Goal: Task Accomplishment & Management: Manage account settings

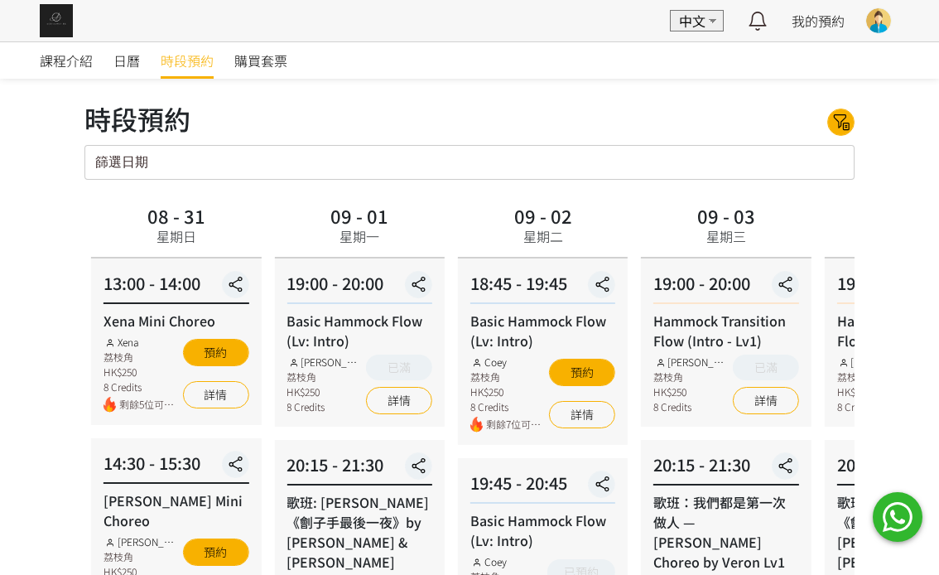
scroll to position [372, 0]
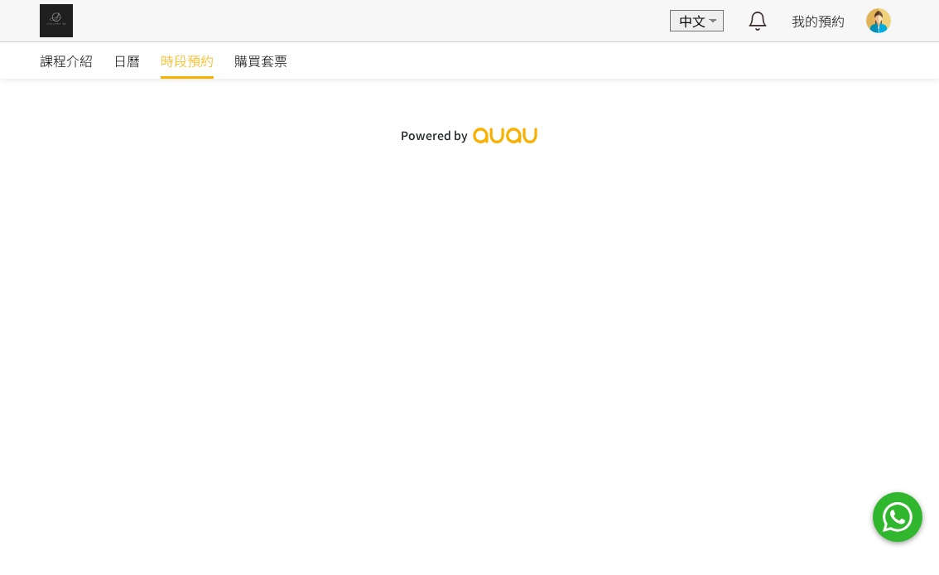
scroll to position [372, 0]
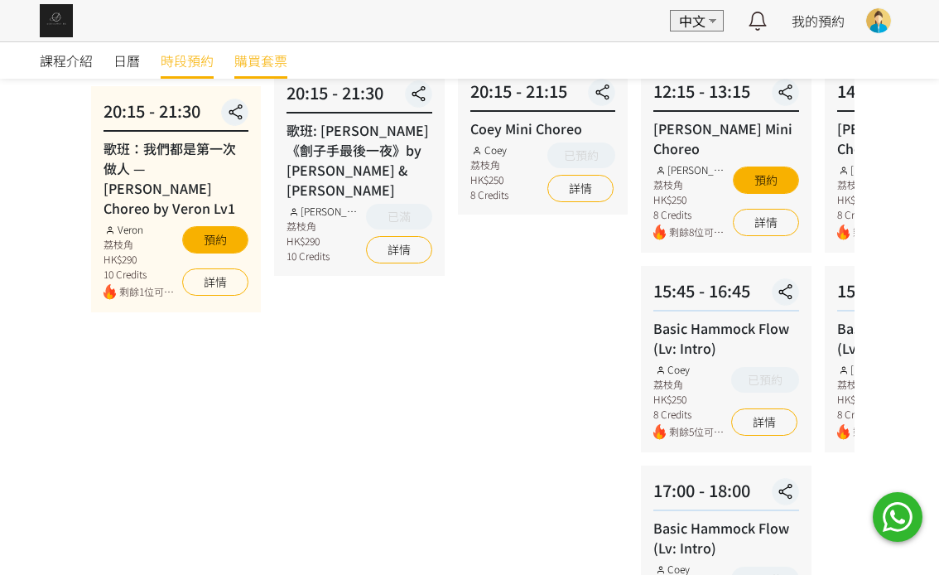
click at [276, 63] on span "購買套票" at bounding box center [260, 61] width 53 height 20
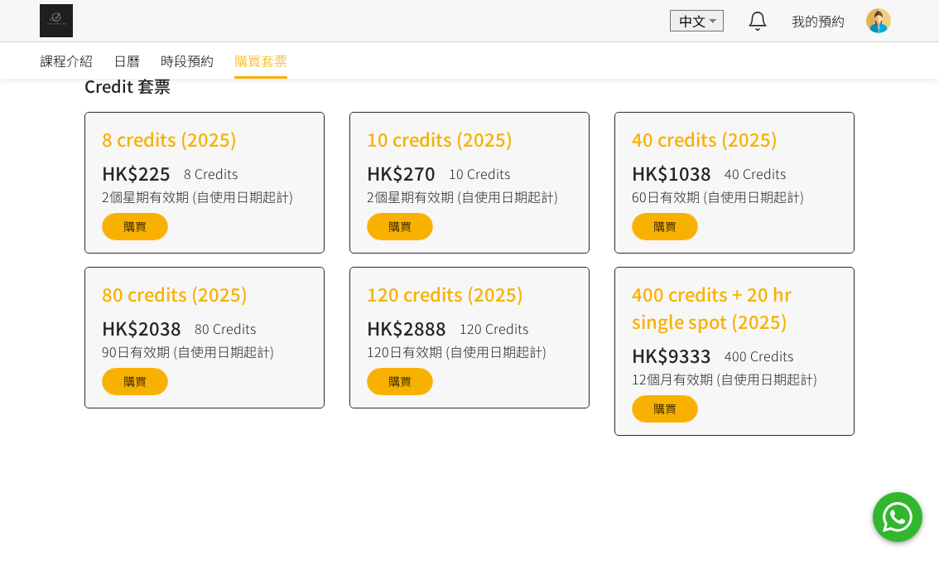
scroll to position [372, 0]
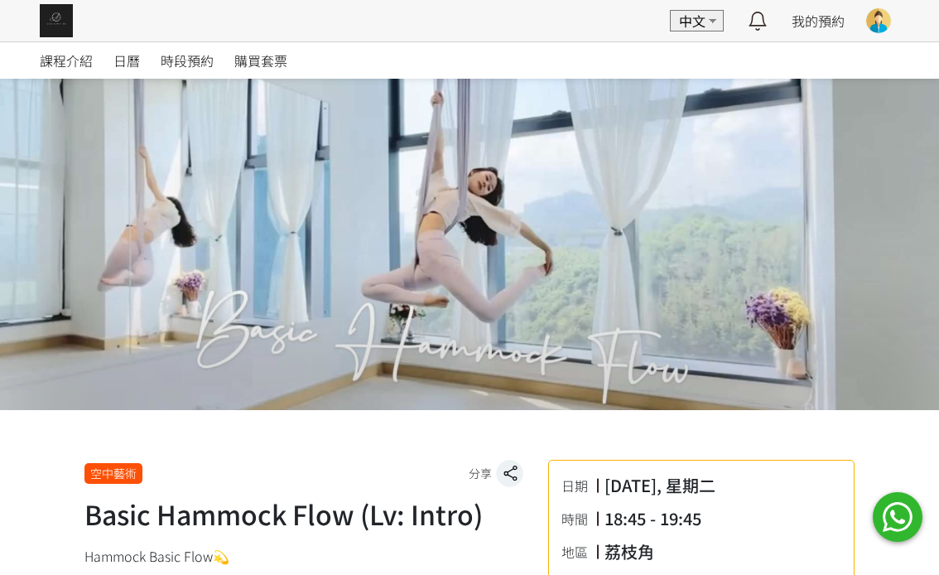
click at [882, 14] on div at bounding box center [878, 20] width 25 height 25
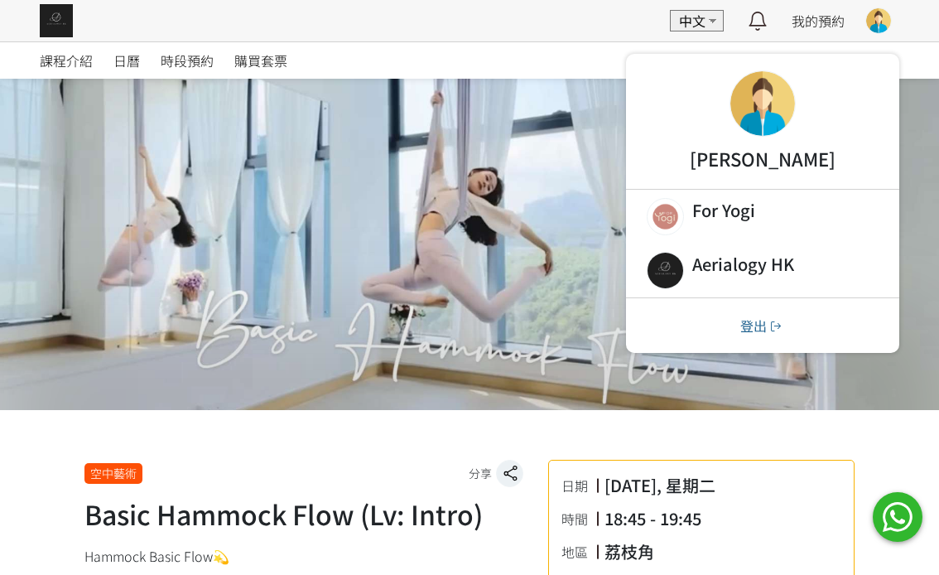
click at [882, 15] on div at bounding box center [878, 20] width 25 height 25
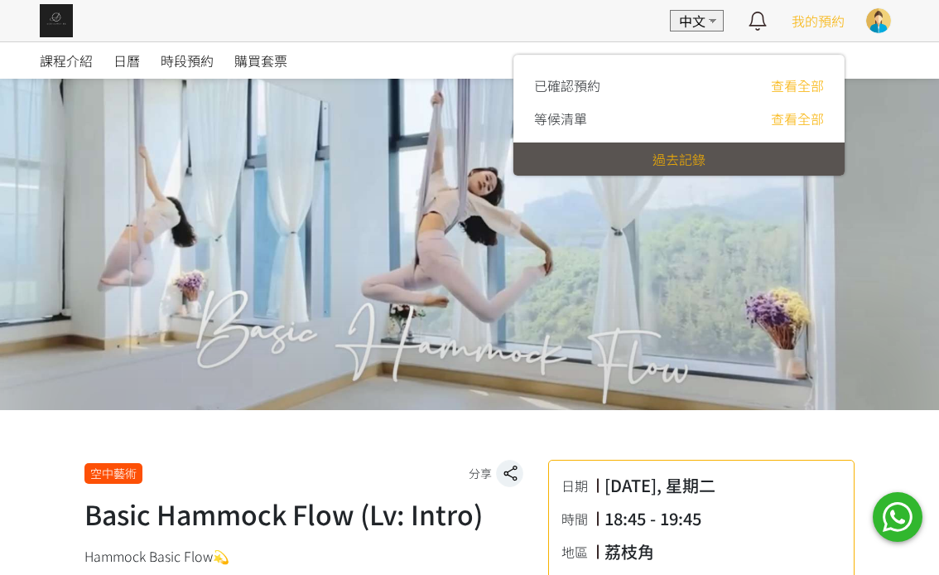
click at [827, 23] on span "我的預約" at bounding box center [818, 21] width 53 height 20
click at [823, 17] on span "我的預約" at bounding box center [818, 21] width 53 height 20
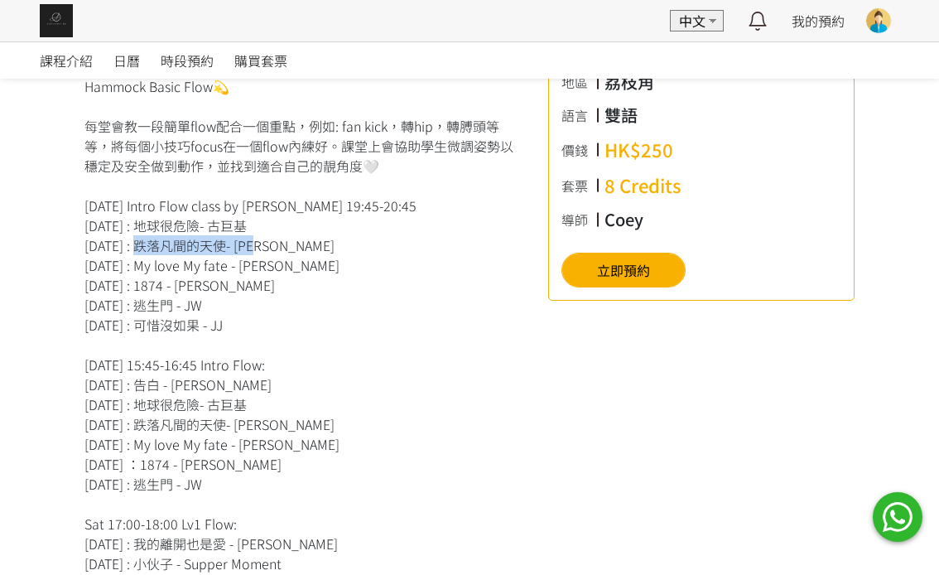
scroll to position [620, 0]
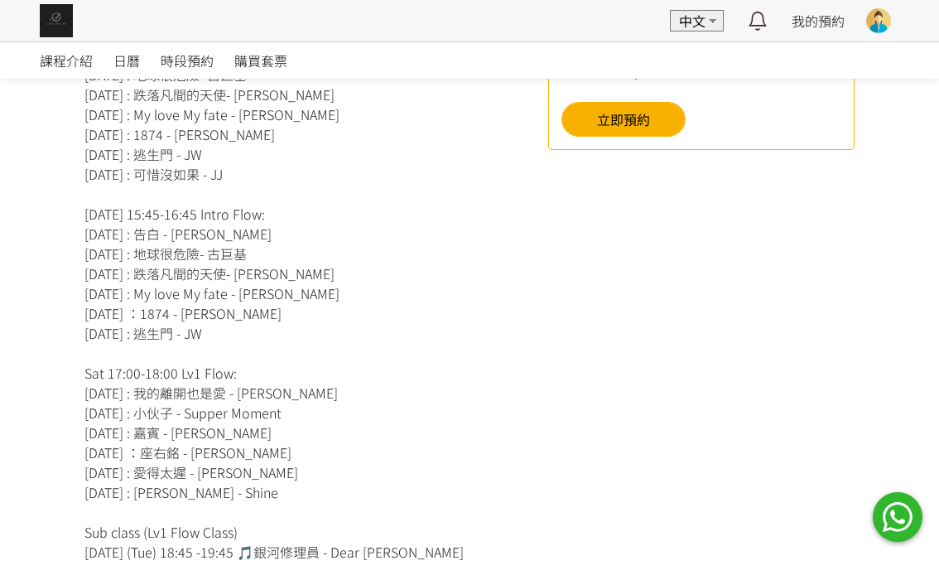
click at [345, 234] on div "Hammock Basic Flow💫 每堂會教一段簡單flow配合一個重點，例如: fan kick，轉hip，轉膊頭等等，將每個小技巧focus在一個fl…" at bounding box center [303, 432] width 439 height 1014
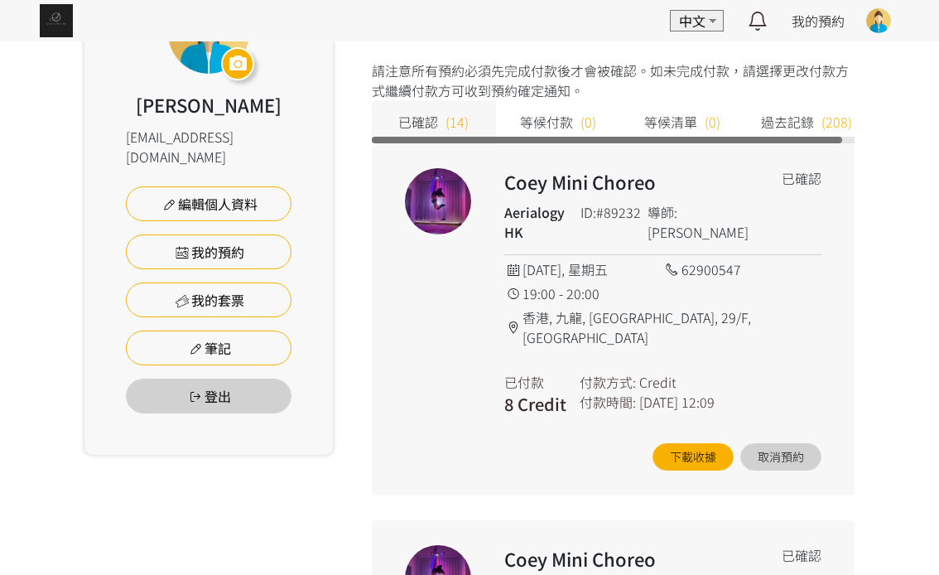
scroll to position [249, 0]
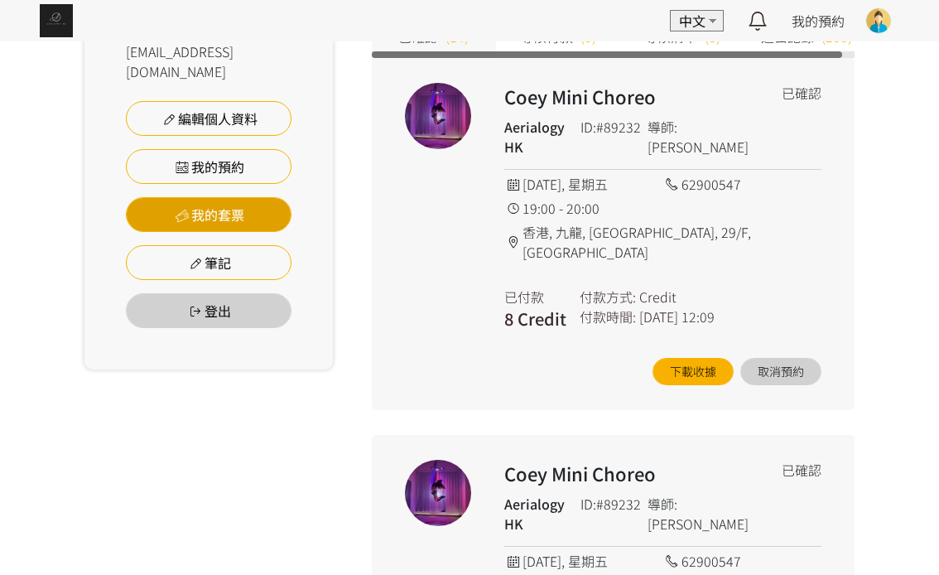
click at [223, 197] on link "我的套票" at bounding box center [209, 214] width 166 height 35
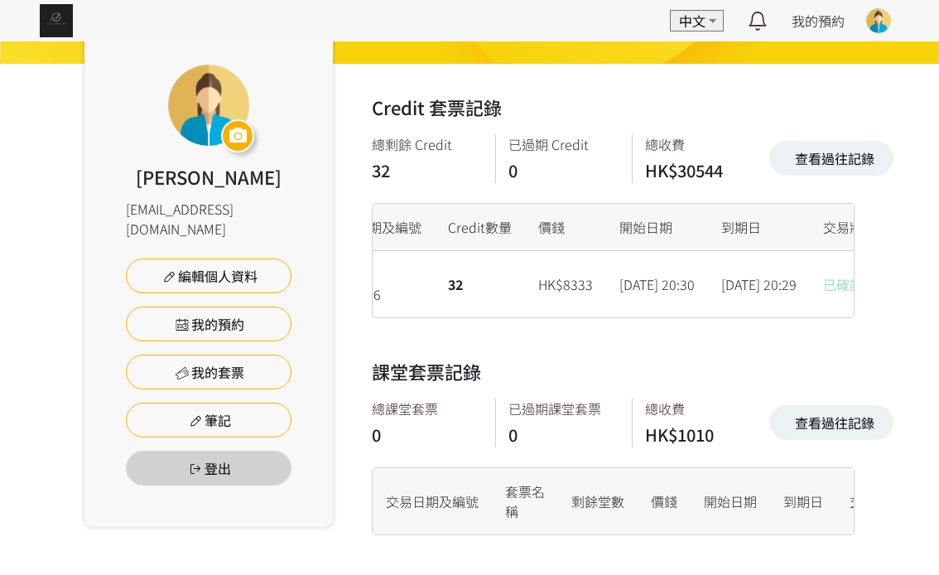
scroll to position [0, 282]
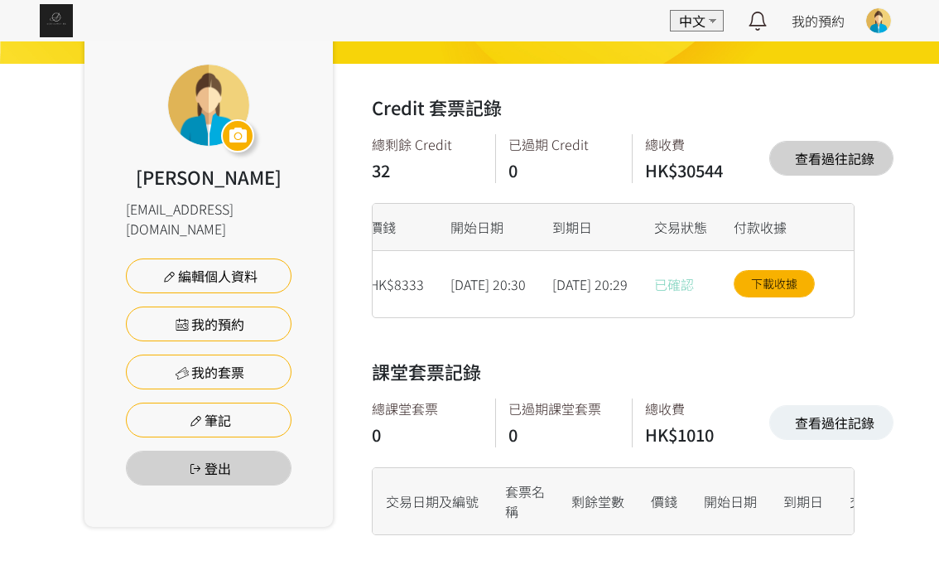
drag, startPoint x: 775, startPoint y: 99, endPoint x: 828, endPoint y: 124, distance: 59.7
click at [791, 134] on div "總剩餘 Credit 32 已過期 Credit 0 總收費 HK$30544 查看過往記錄" at bounding box center [614, 158] width 484 height 49
click at [851, 141] on link "查看過往記錄" at bounding box center [832, 158] width 124 height 35
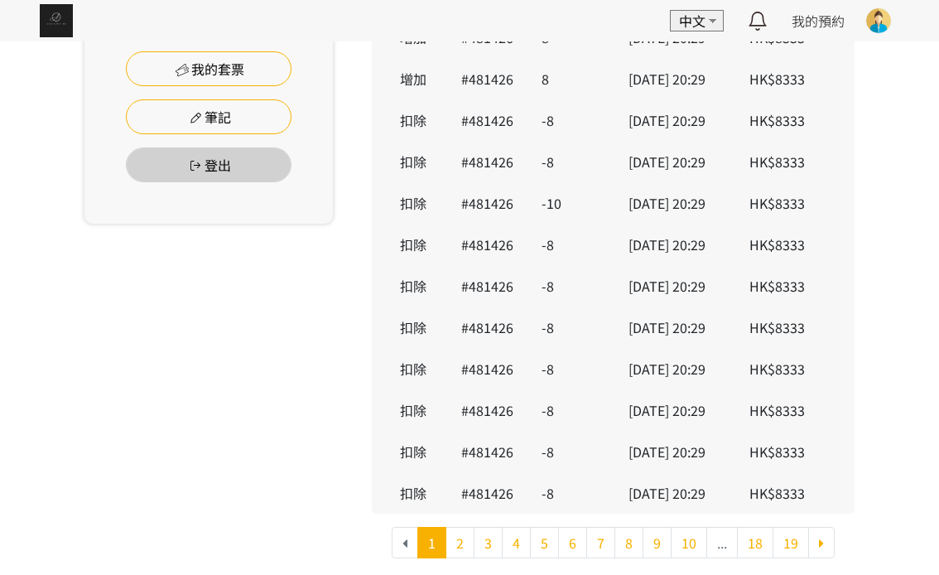
scroll to position [443, 0]
drag, startPoint x: 406, startPoint y: 283, endPoint x: 799, endPoint y: 326, distance: 394.9
click at [799, 224] on tr "扣除 #481426 -10 [DATE] 20:29 HK$8333" at bounding box center [614, 202] width 484 height 41
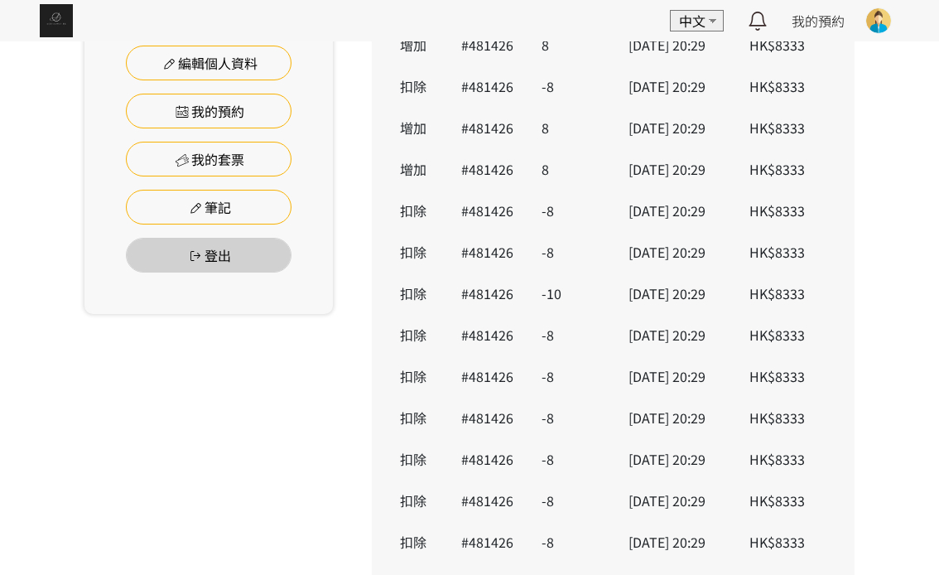
scroll to position [319, 0]
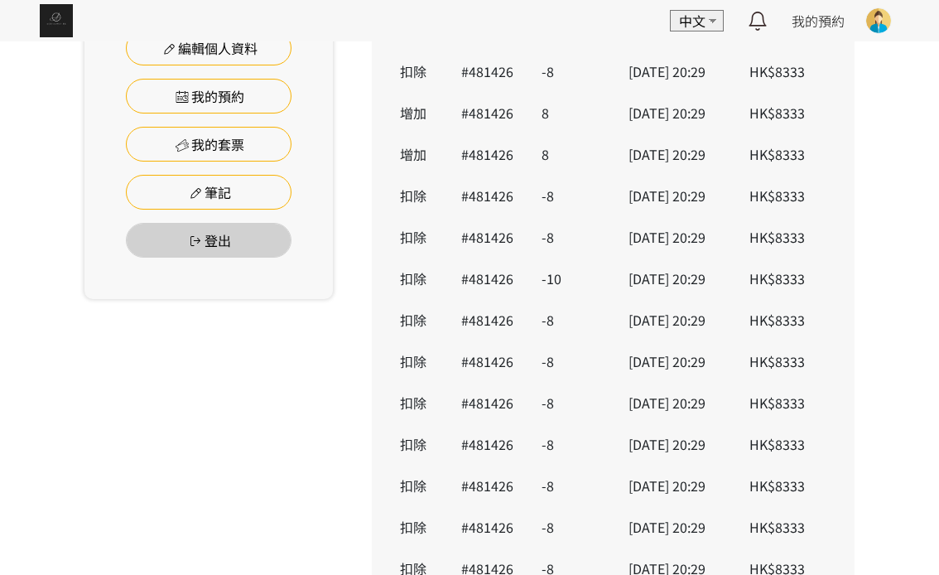
click at [799, 216] on td "HK$8333" at bounding box center [795, 195] width 118 height 41
click at [232, 411] on div "[PERSON_NAME] [EMAIL_ADDRESS][DOMAIN_NAME] 編輯個人資料 我的預約 我的套票 筆記 登出" at bounding box center [208, 243] width 249 height 814
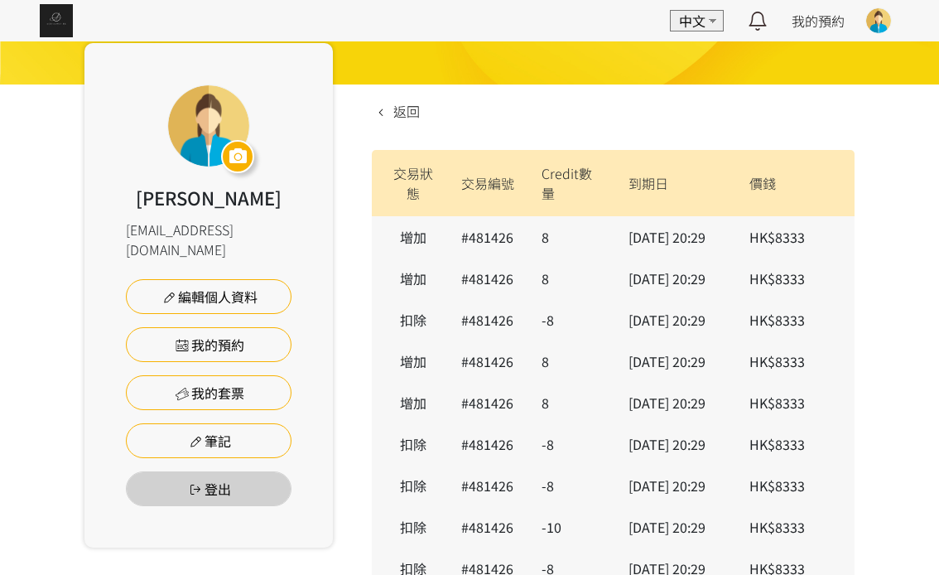
scroll to position [0, 0]
